Goal: Find specific page/section: Find specific page/section

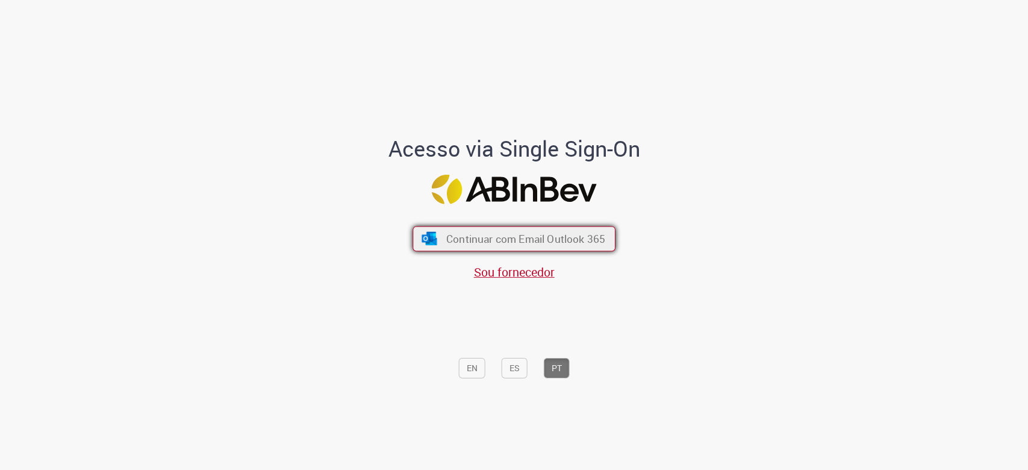
click at [520, 241] on span "Continuar com Email Outlook 365" at bounding box center [525, 238] width 159 height 14
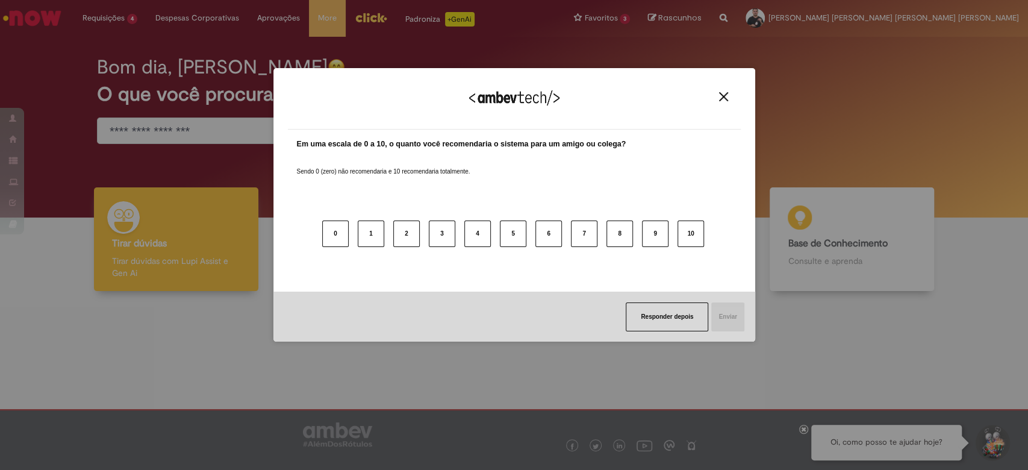
click at [7, 114] on div "Agradecemos seu feedback! Em uma escala de 0 a 10, o quanto você recomendaria o…" at bounding box center [514, 235] width 1028 height 470
click at [734, 98] on div "Agradecemos seu feedback!" at bounding box center [514, 105] width 453 height 47
click at [721, 98] on img "Close" at bounding box center [723, 96] width 9 height 9
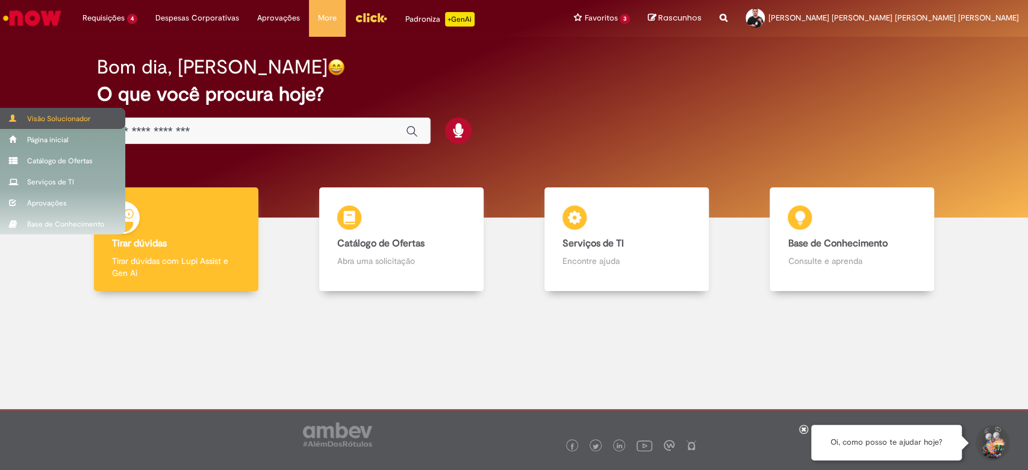
click at [6, 117] on div "Visão Solucionador" at bounding box center [62, 118] width 125 height 21
